Goal: Obtain resource: Obtain resource

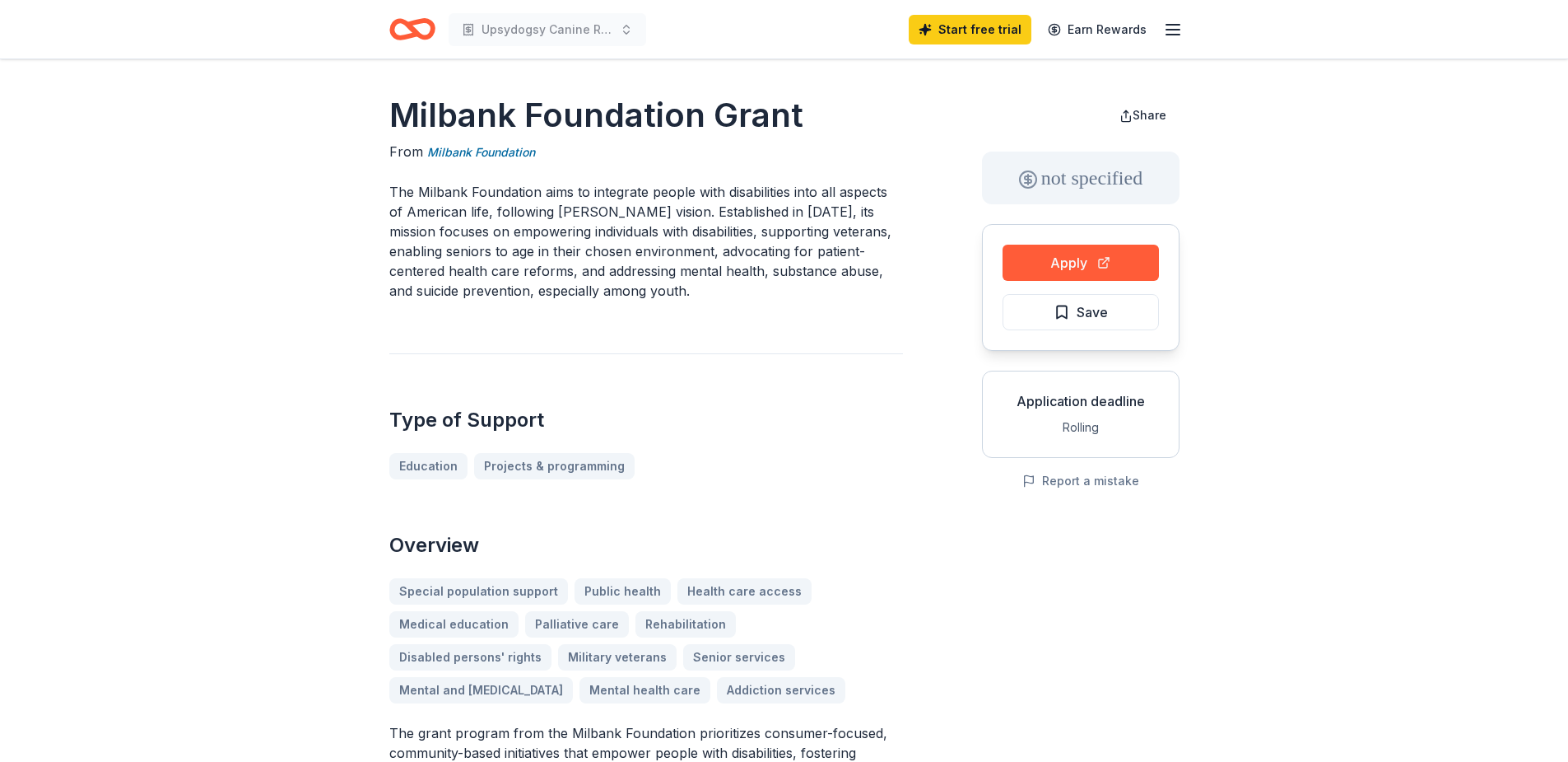
click at [1081, 321] on span "Save" at bounding box center [1092, 312] width 32 height 22
click at [867, 205] on p "The Milbank Foundation aims to integrate people with disabilities into all aspe…" at bounding box center [646, 241] width 514 height 119
drag, startPoint x: 877, startPoint y: 312, endPoint x: 875, endPoint y: 297, distance: 15.1
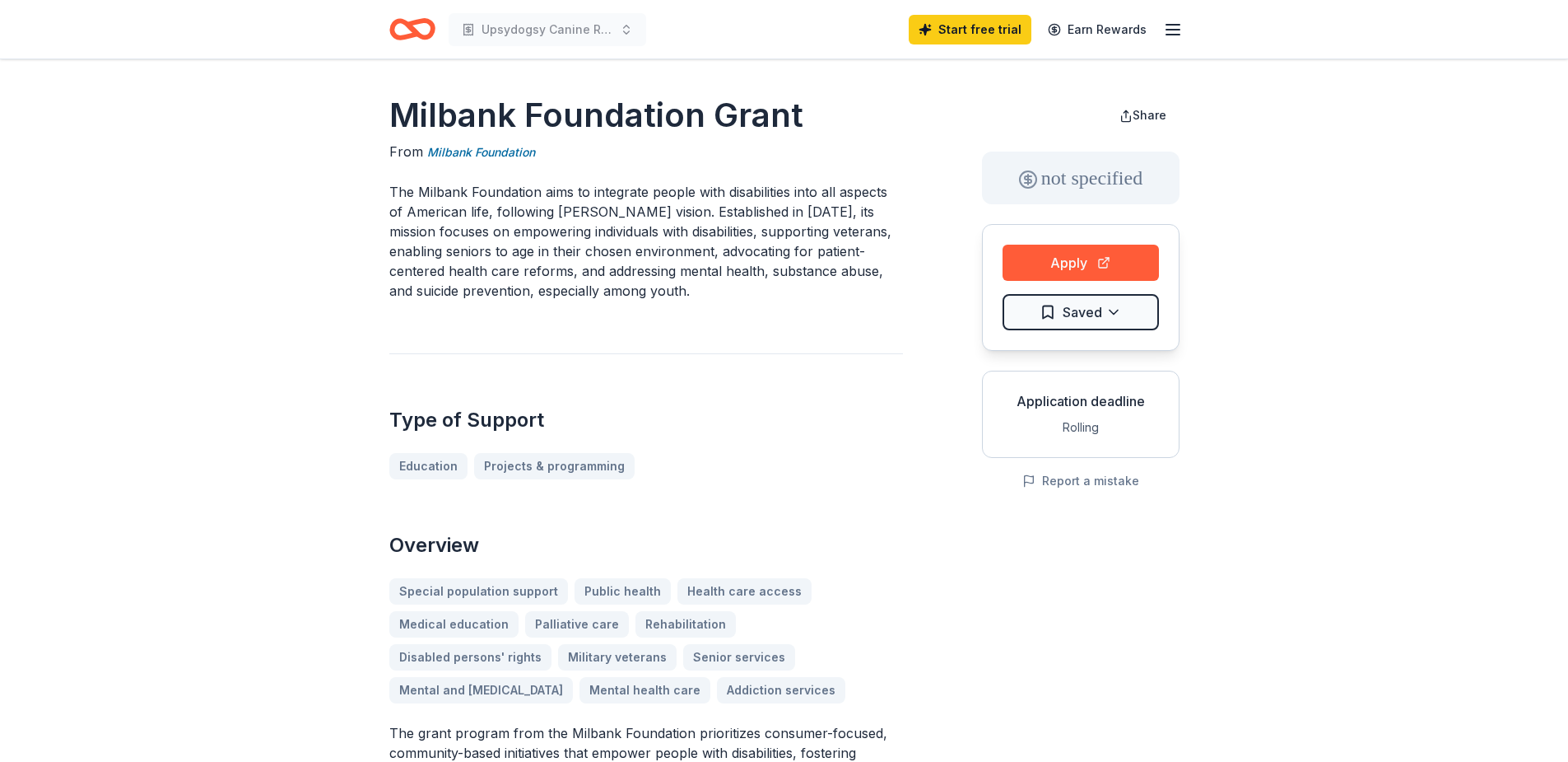
click at [1204, 14] on div "Upsydogsy Canine Rescue Start free trial Earn Rewards" at bounding box center [785, 29] width 843 height 58
click at [1204, 17] on div "Upsydogsy Canine Rescue Start free trial Earn Rewards" at bounding box center [785, 29] width 843 height 58
click at [1401, 34] on header "Upsydogsy Canine Rescue Start free trial Earn Rewards" at bounding box center [784, 29] width 1568 height 59
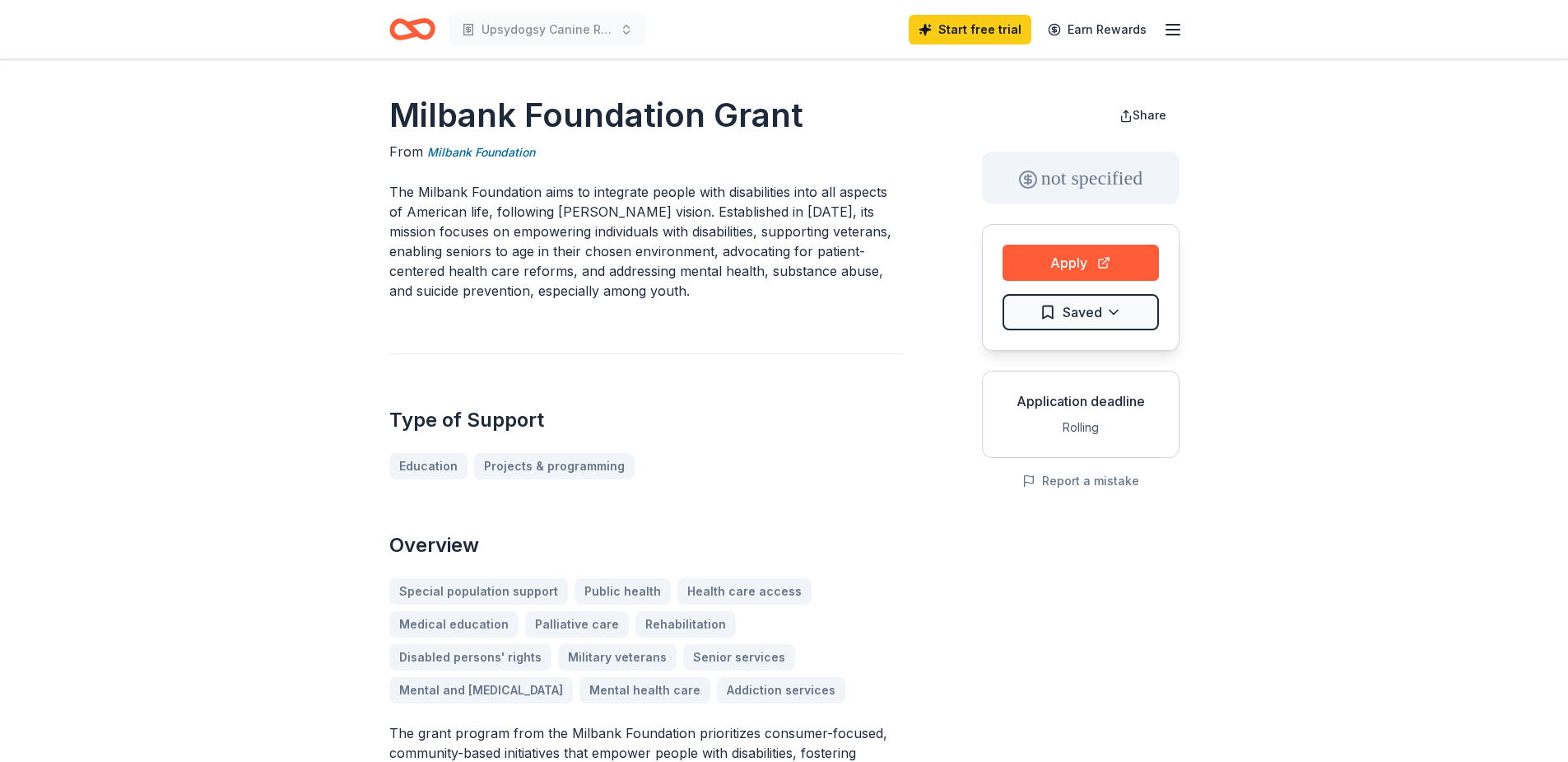
drag, startPoint x: 1436, startPoint y: 226, endPoint x: 1552, endPoint y: 161, distance: 133.0
